Goal: Find specific page/section: Find specific page/section

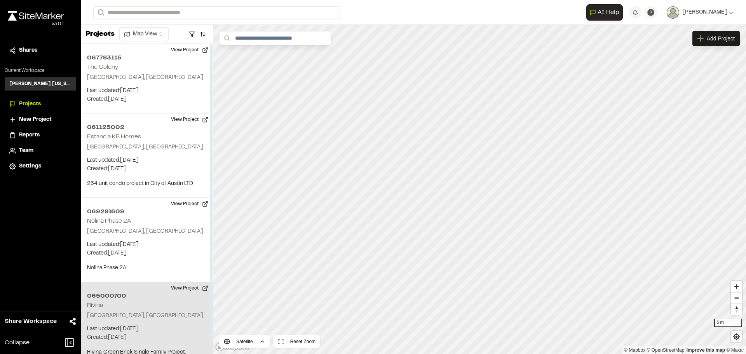
click at [136, 320] on p "Georgetown, TX" at bounding box center [147, 316] width 120 height 9
click at [491, 176] on div "065000700 Rivina" at bounding box center [479, 173] width 53 height 9
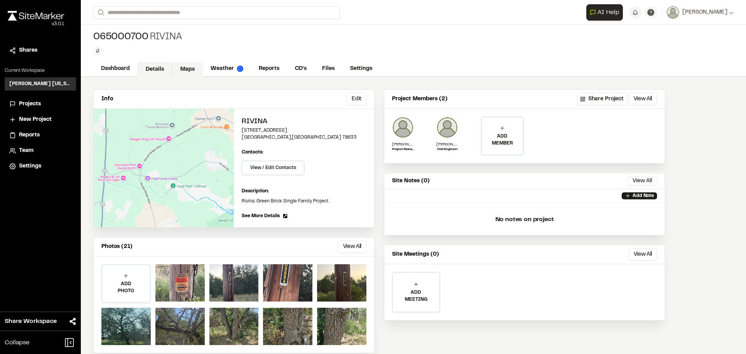
click at [194, 68] on link "Maps" at bounding box center [187, 69] width 31 height 15
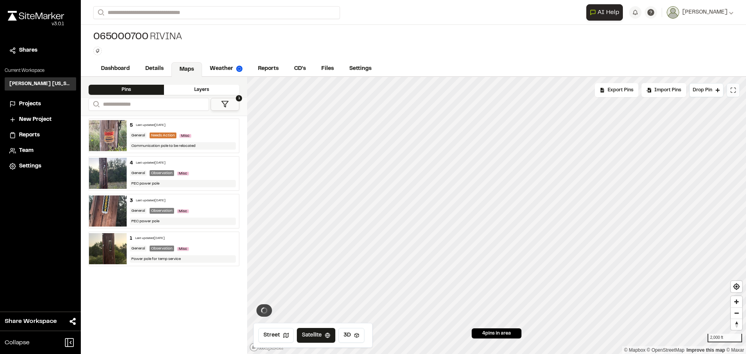
click at [735, 87] on icon at bounding box center [733, 90] width 6 height 6
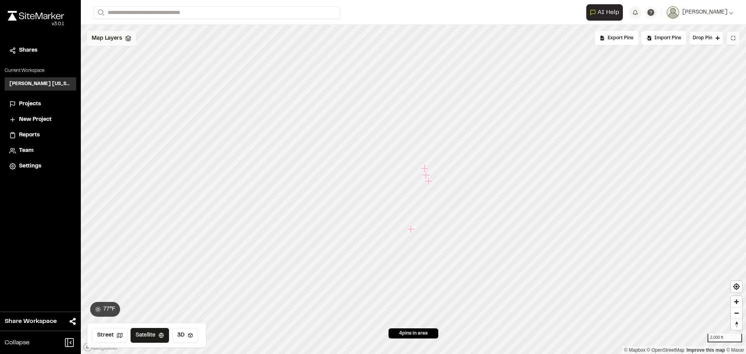
click at [115, 43] on div "Map Layers" at bounding box center [111, 38] width 49 height 15
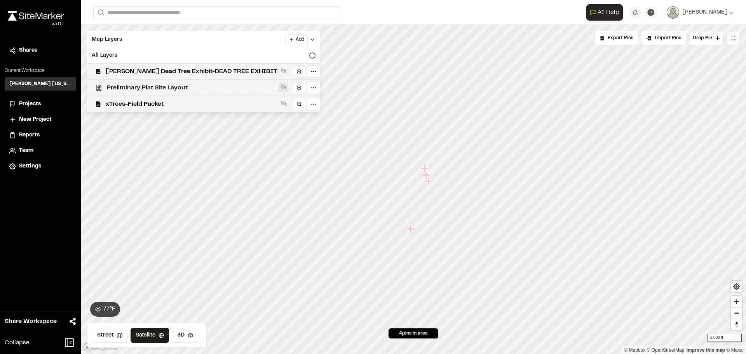
click at [281, 88] on icon at bounding box center [284, 87] width 6 height 5
